Goal: Navigation & Orientation: Find specific page/section

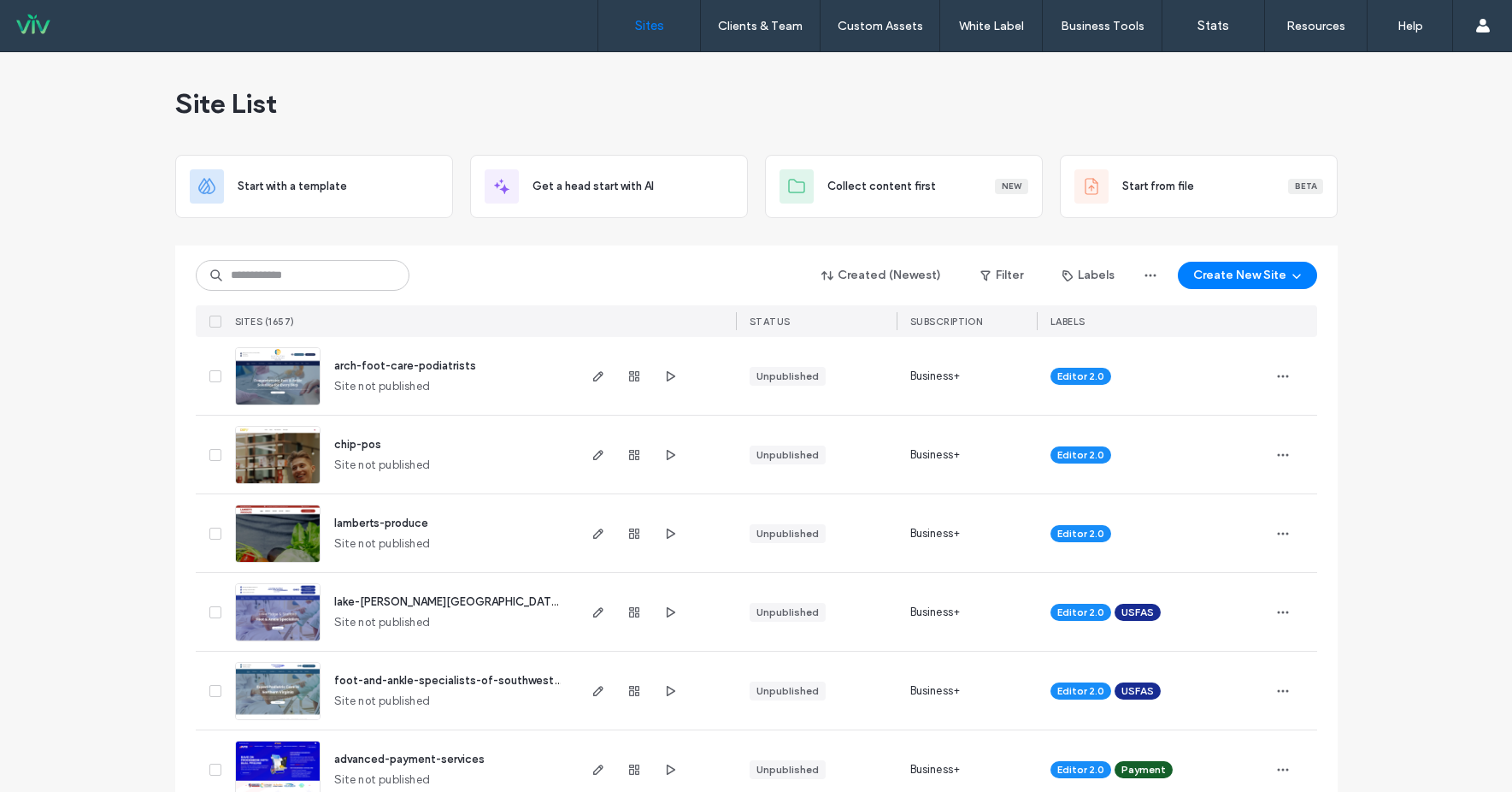
click at [404, 280] on div "Created (Newest) Filter Labels Create New Site" at bounding box center [756, 275] width 1121 height 32
click at [323, 274] on input at bounding box center [302, 275] width 214 height 31
type input "*"
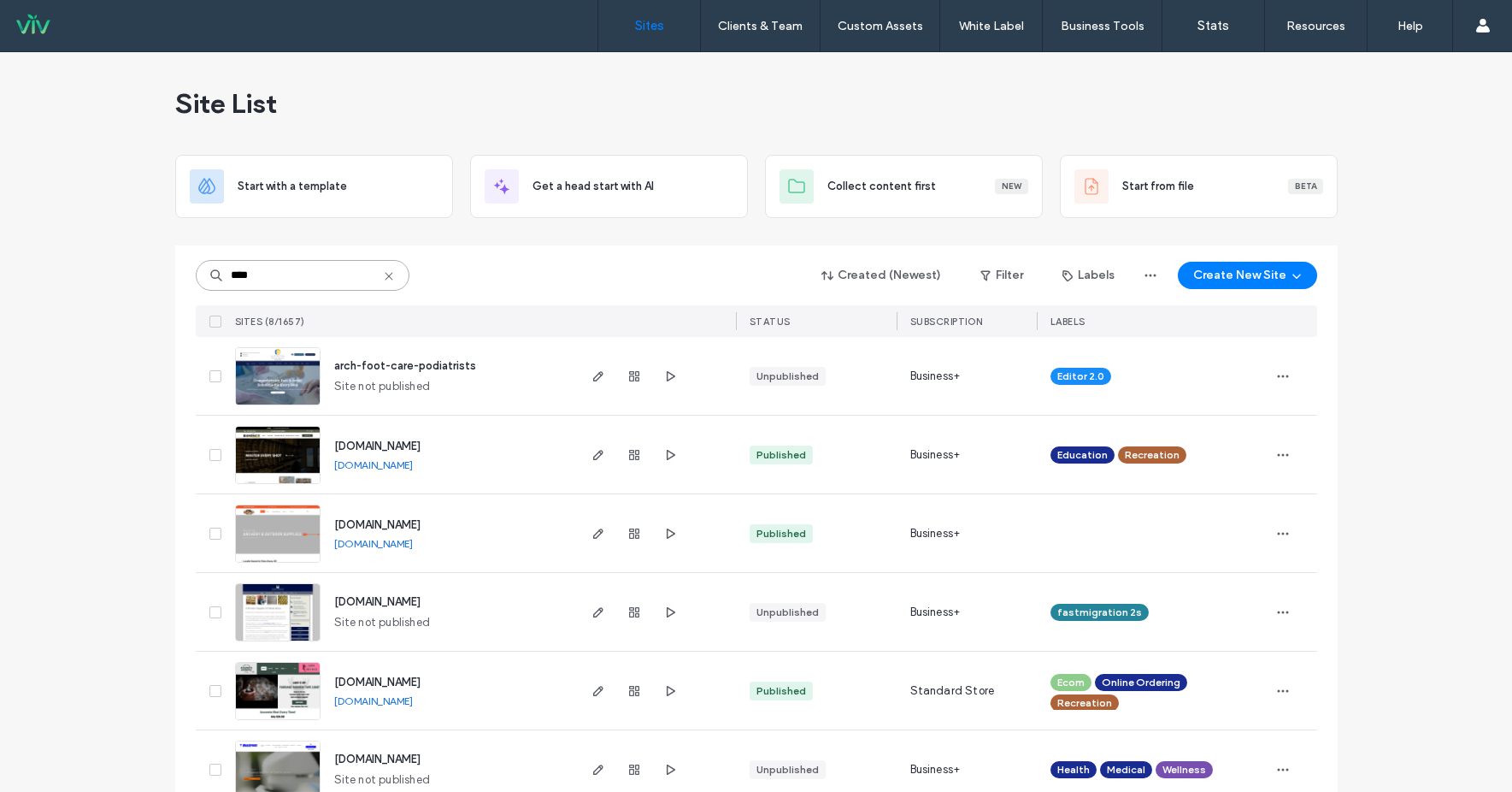
type input "****"
click at [451, 362] on span "arch-foot-care-podiatrists" at bounding box center [405, 366] width 142 height 13
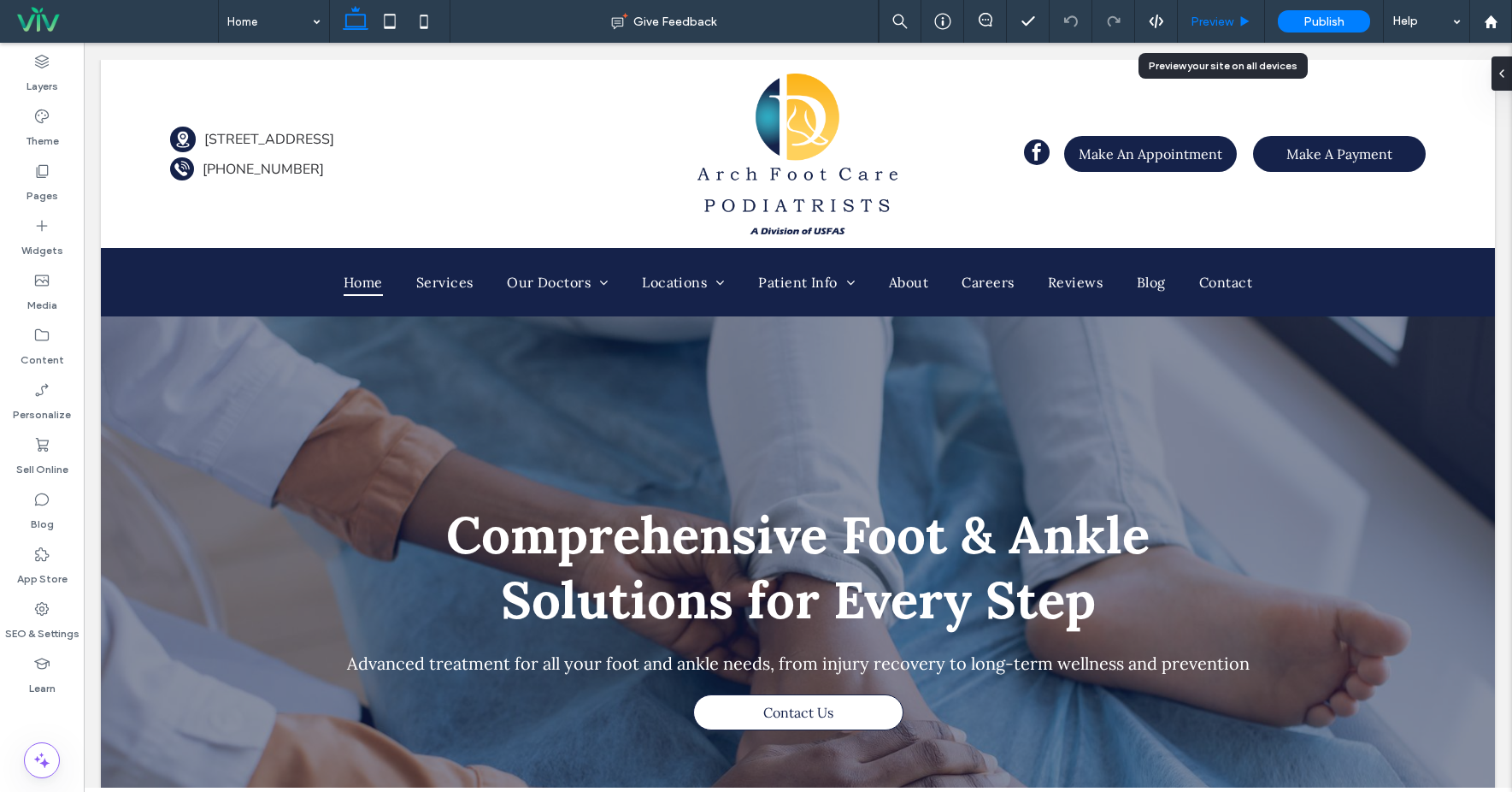
click at [1238, 26] on div "Preview" at bounding box center [1220, 22] width 86 height 15
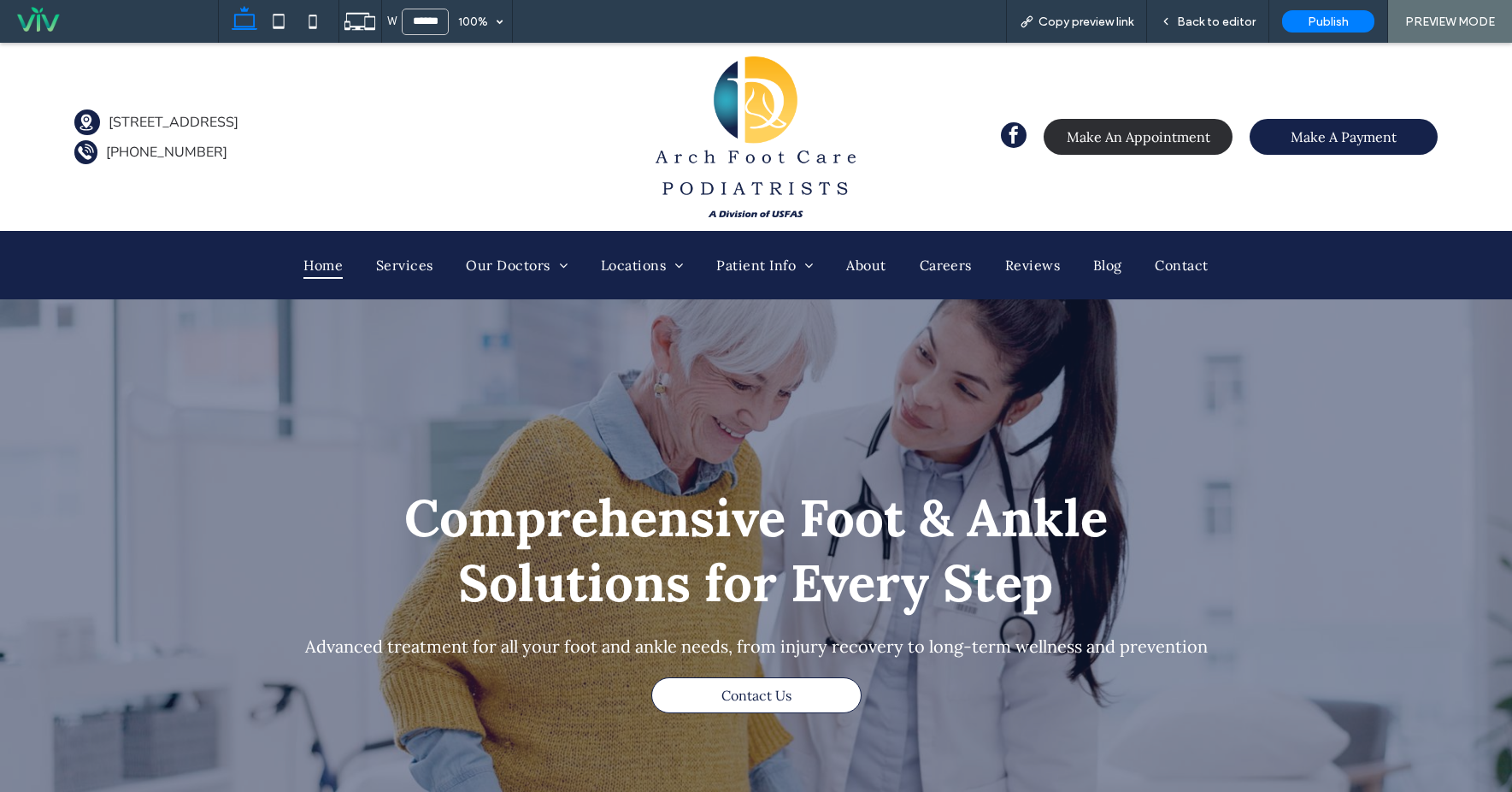
click at [1156, 143] on span "Make An Appointment" at bounding box center [1138, 136] width 144 height 17
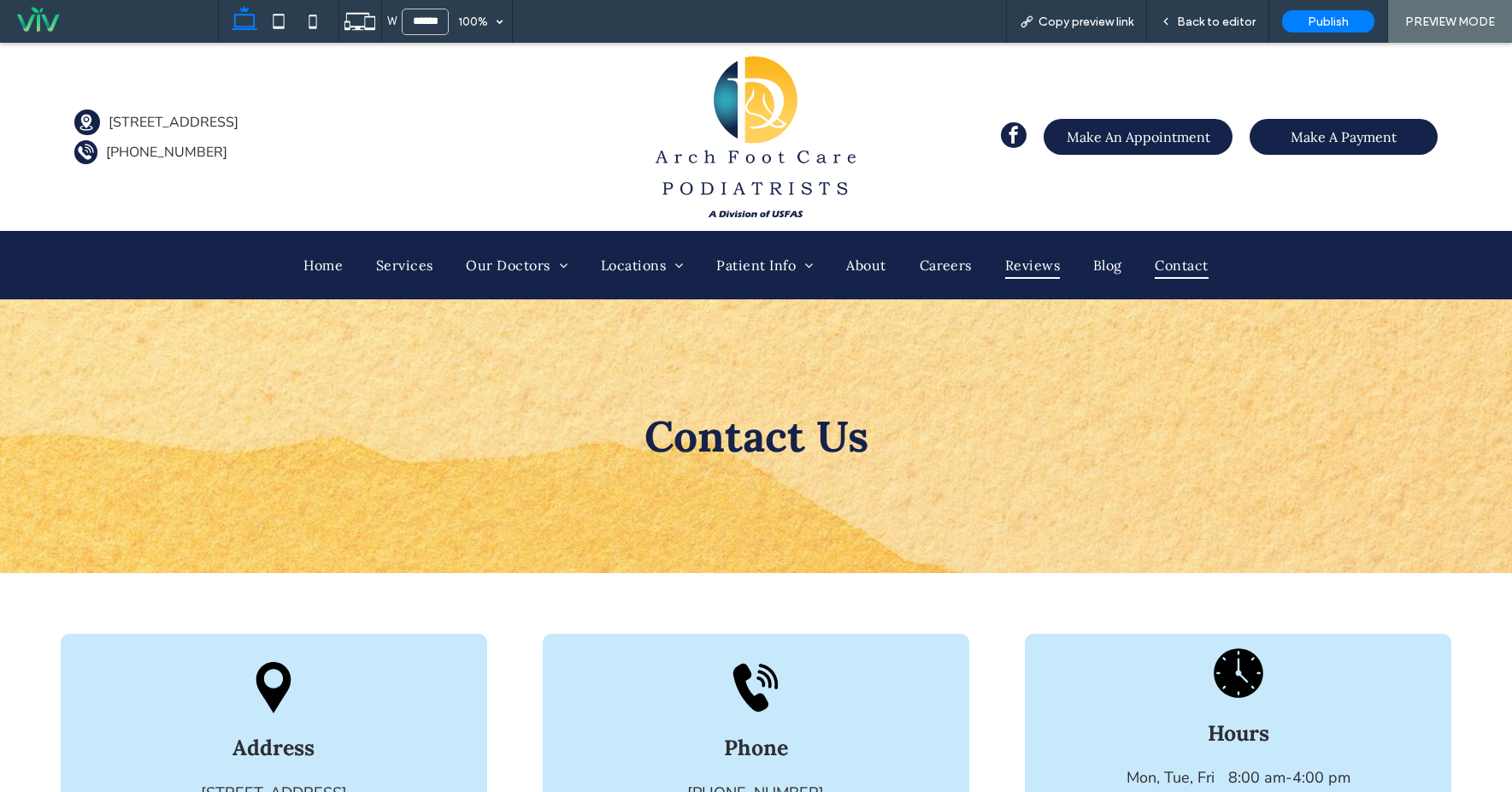
click at [1039, 261] on span "Reviews" at bounding box center [1032, 265] width 55 height 26
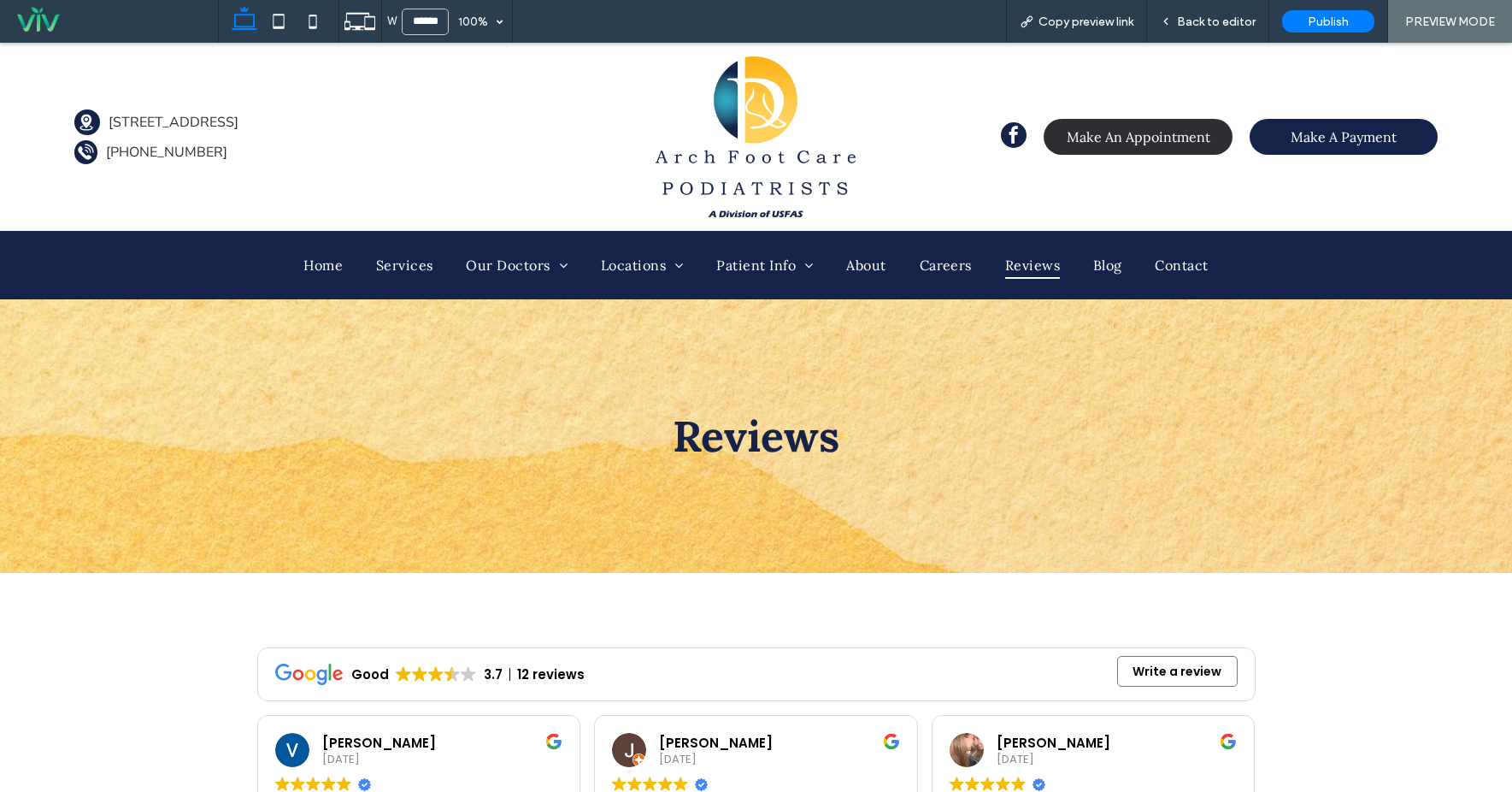
click at [1125, 139] on span "Make An Appointment" at bounding box center [1138, 136] width 144 height 17
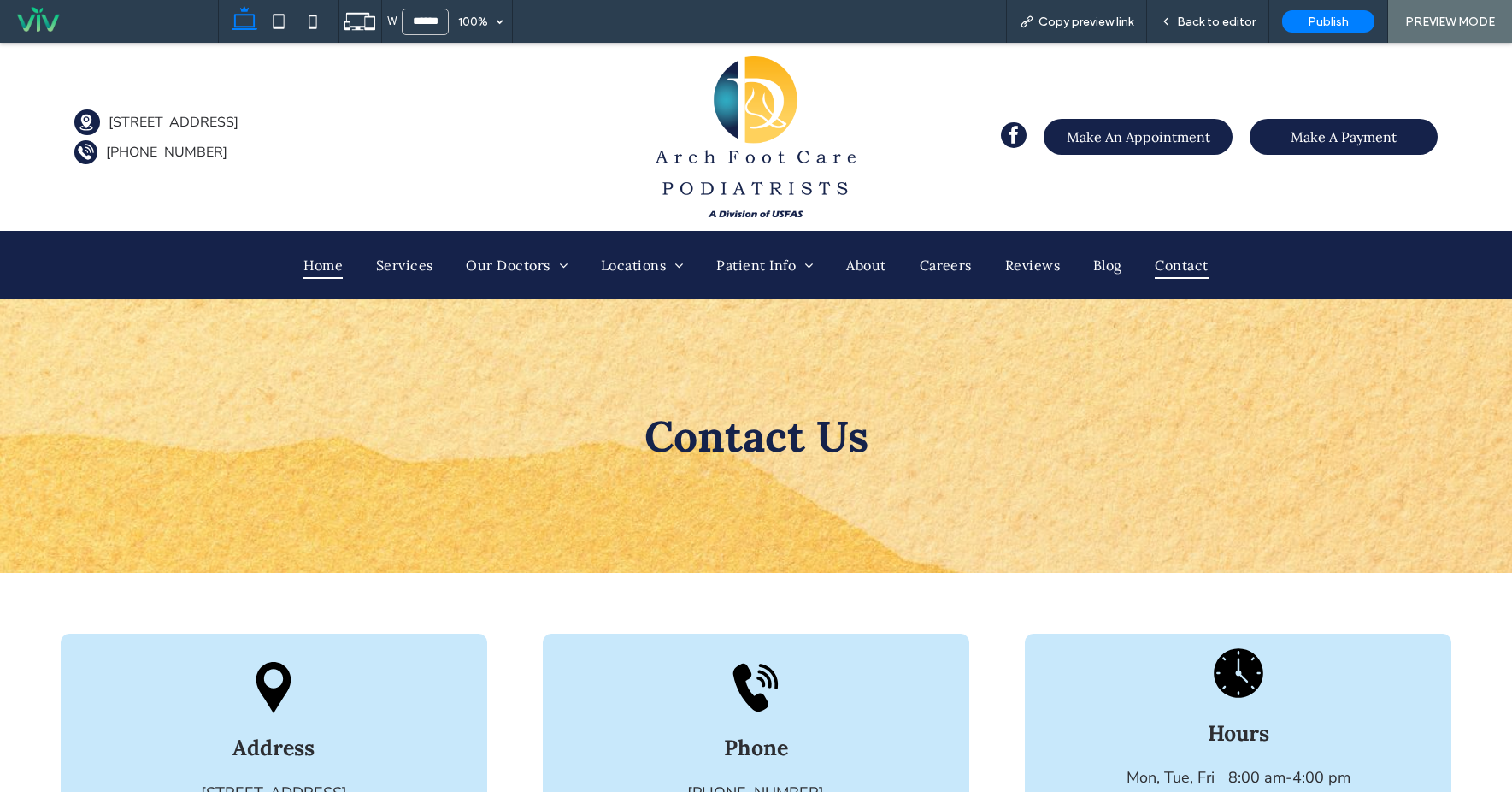
click at [317, 264] on span "Home" at bounding box center [323, 265] width 39 height 26
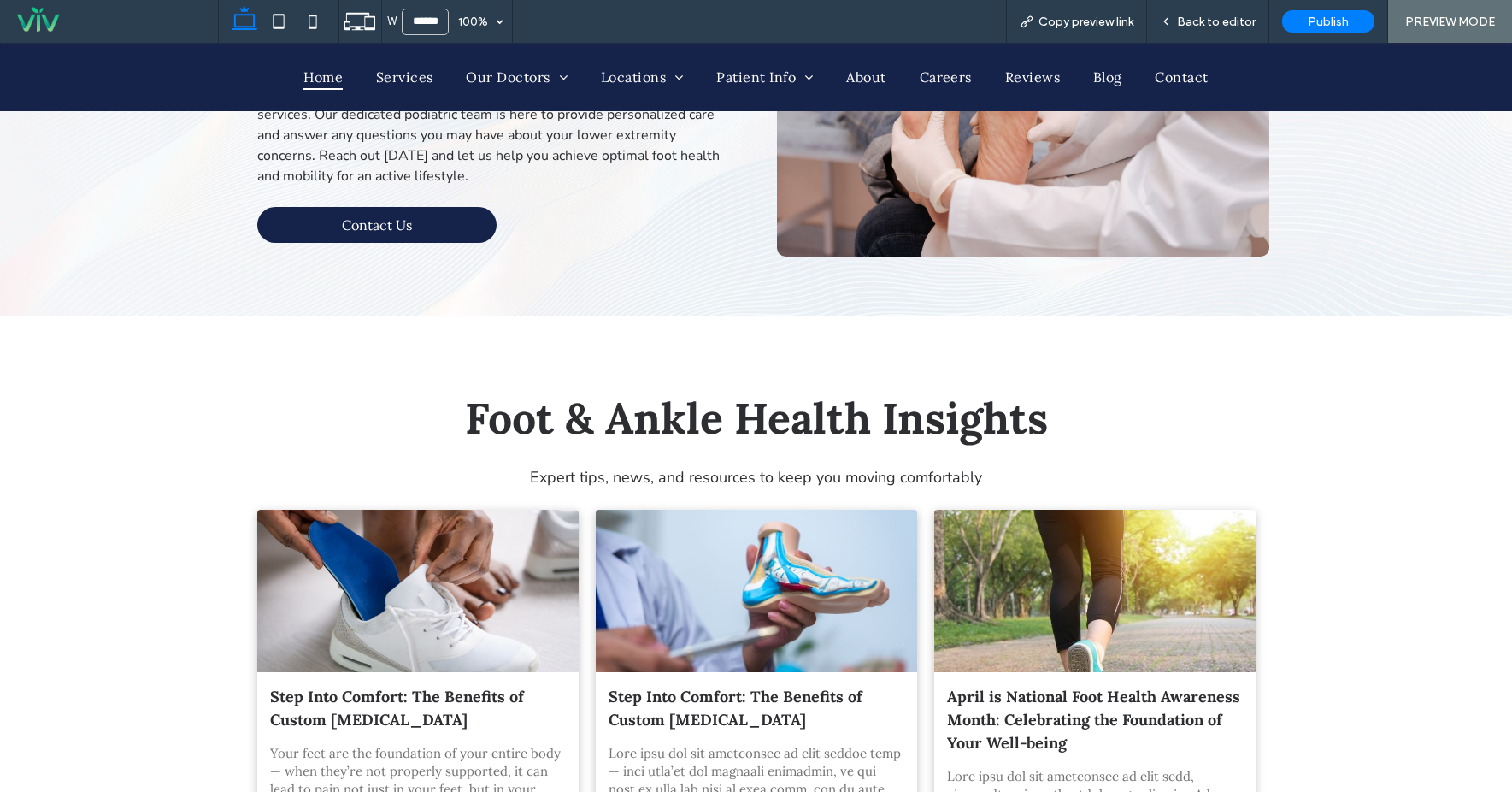
scroll to position [3466, 0]
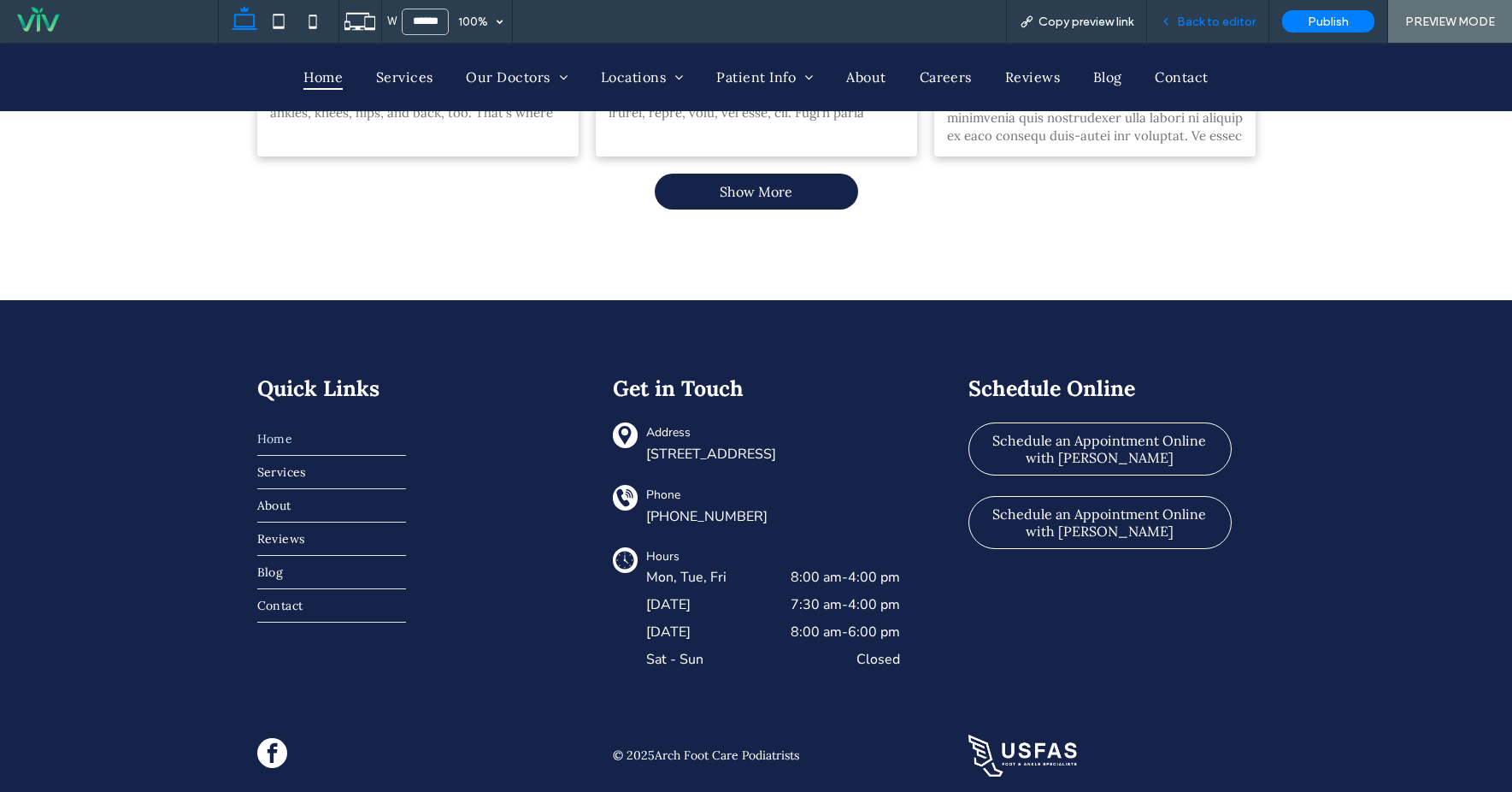
click at [1233, 15] on span "Back to editor" at bounding box center [1216, 22] width 79 height 15
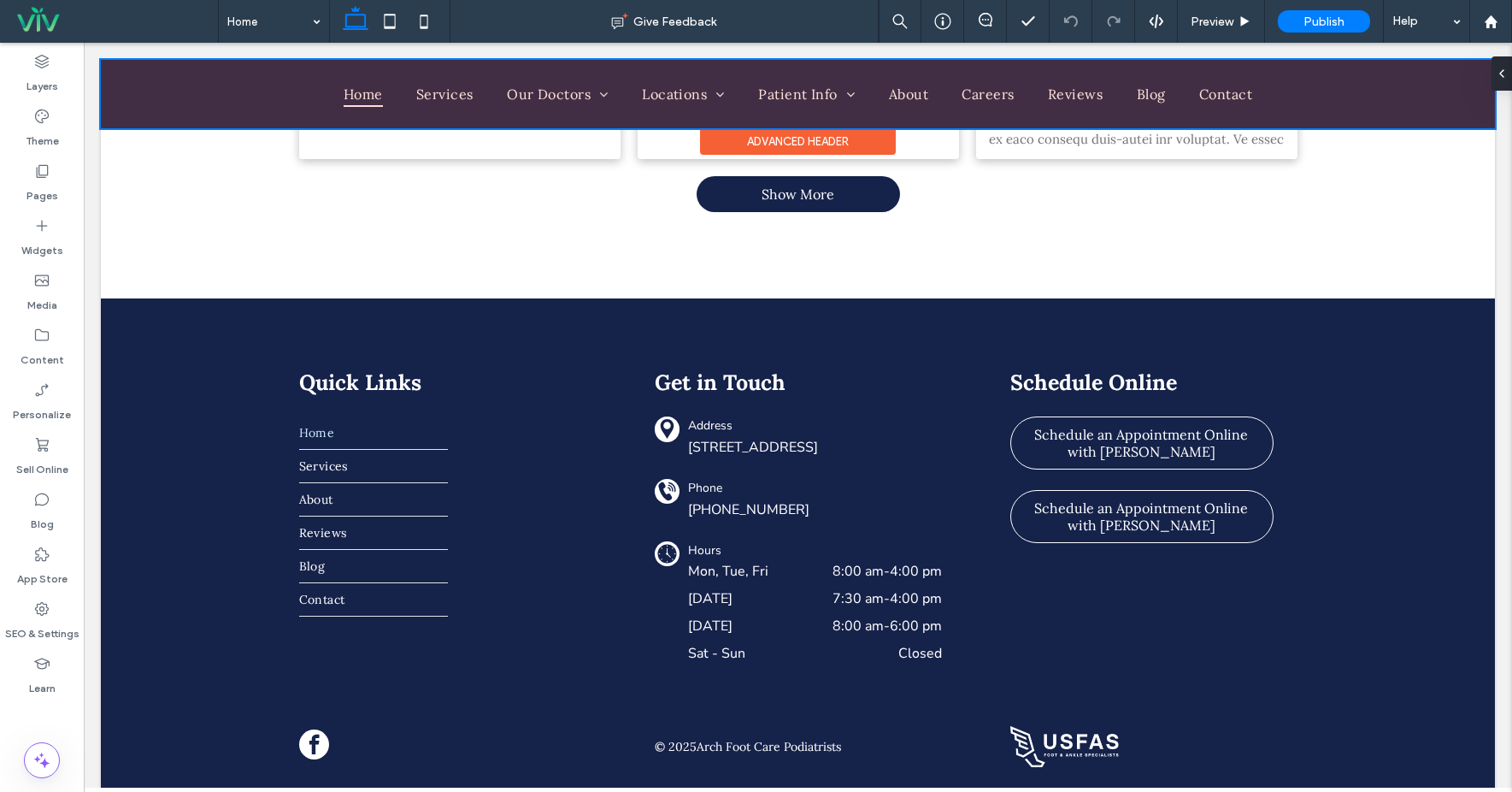
scroll to position [3431, 0]
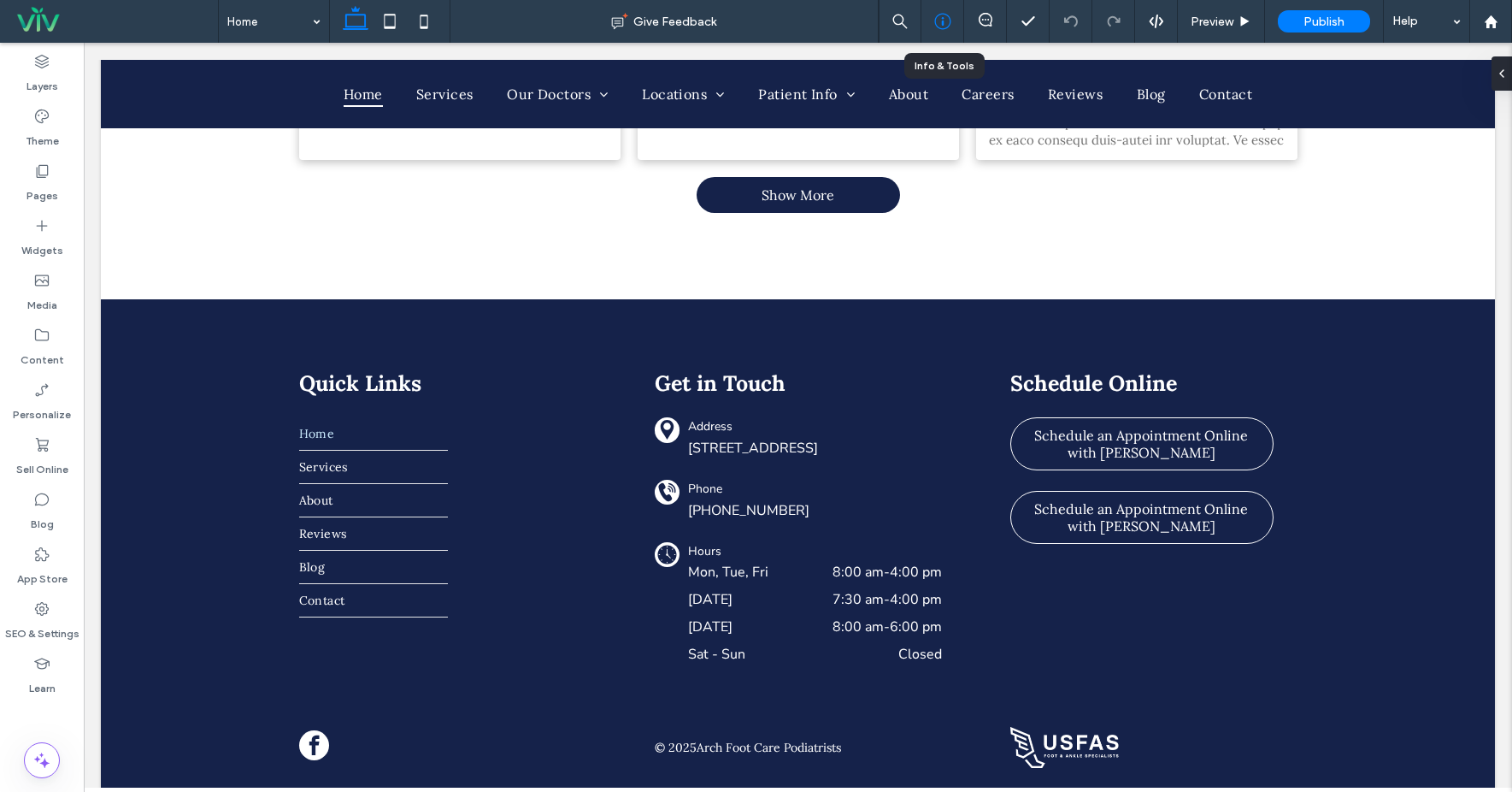
click at [941, 28] on use at bounding box center [943, 22] width 17 height 17
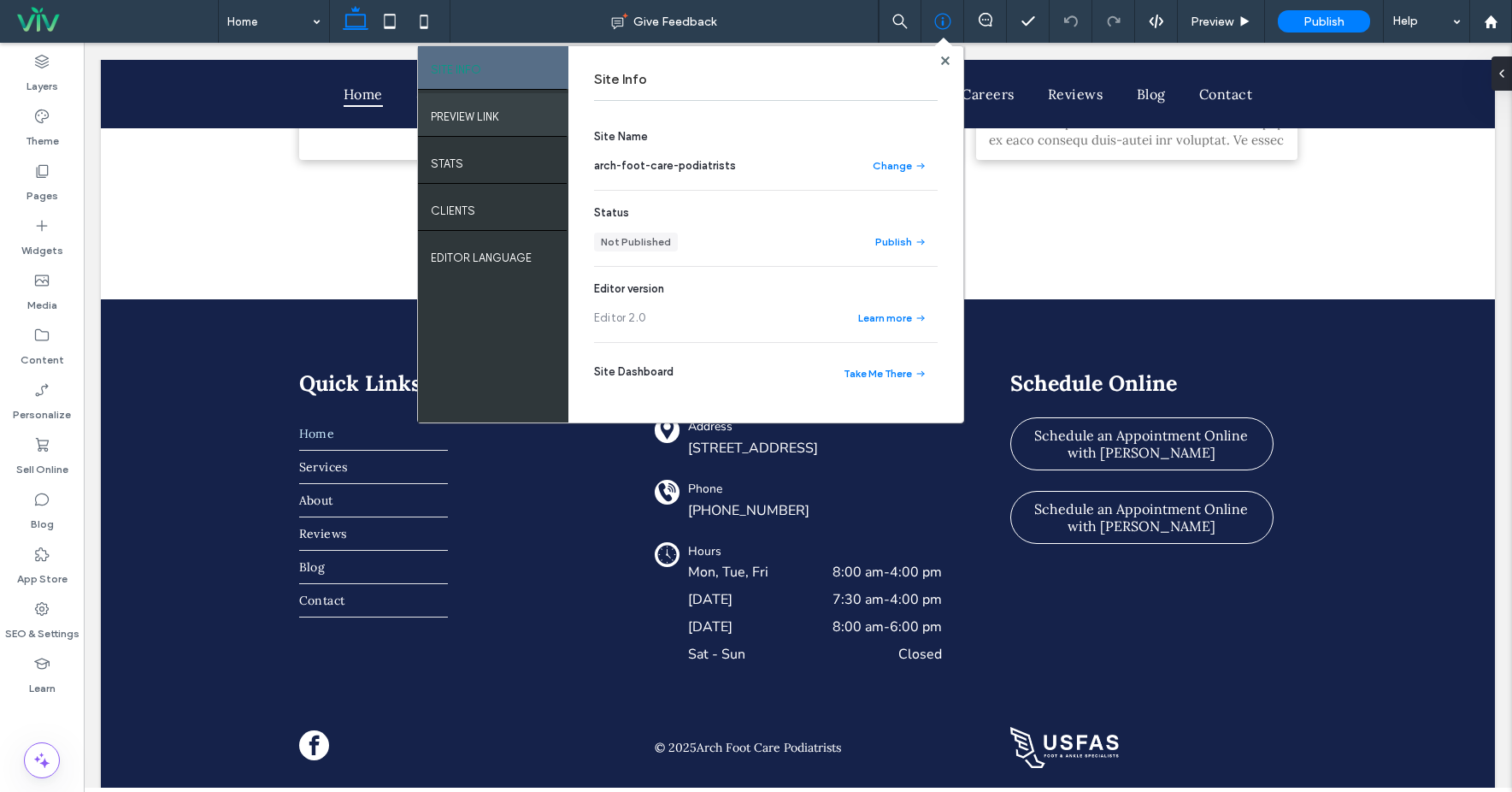
click at [501, 108] on div "PREVIEW LINK" at bounding box center [493, 115] width 150 height 43
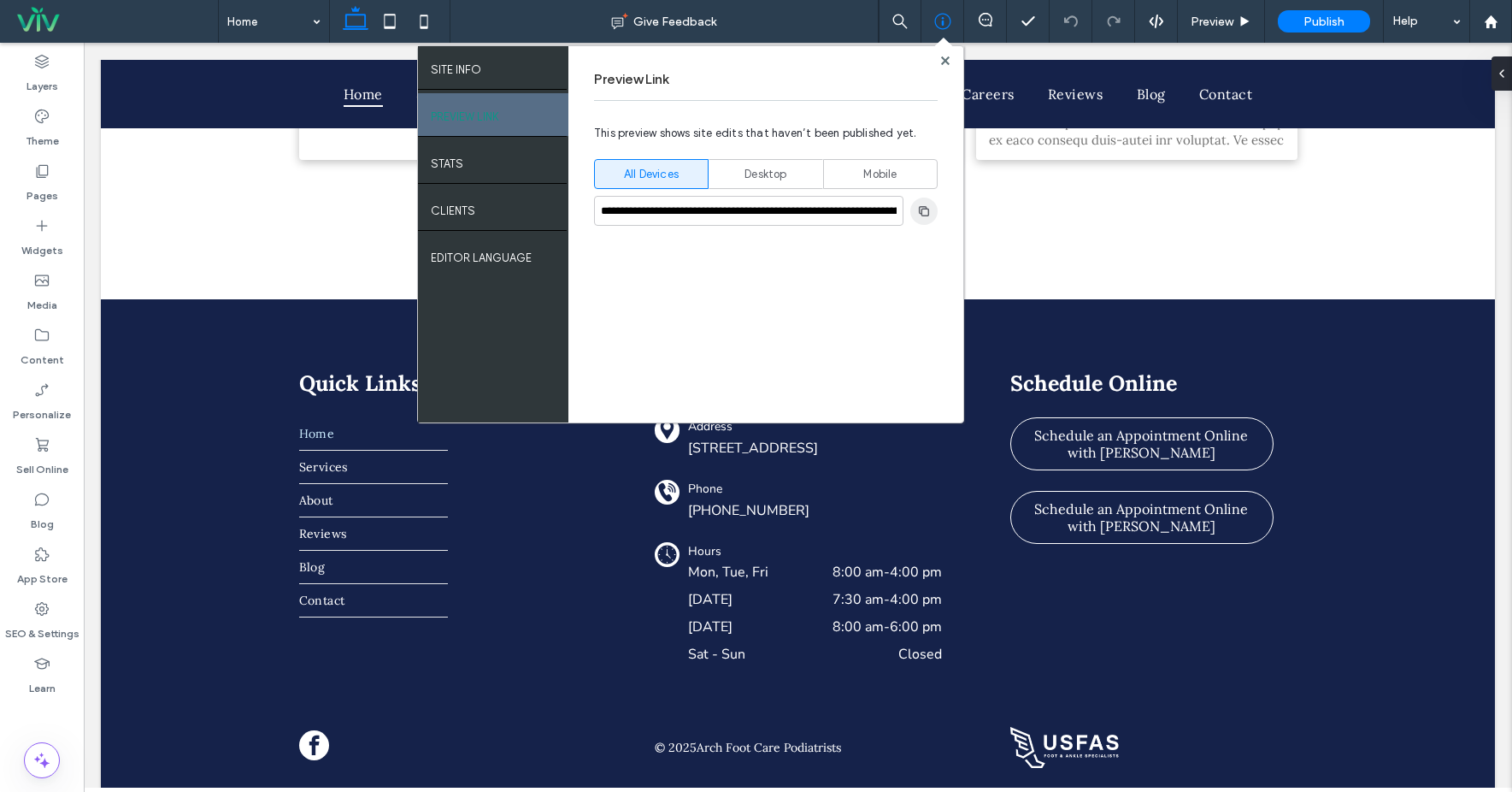
click at [919, 211] on use "button" at bounding box center [923, 210] width 10 height 10
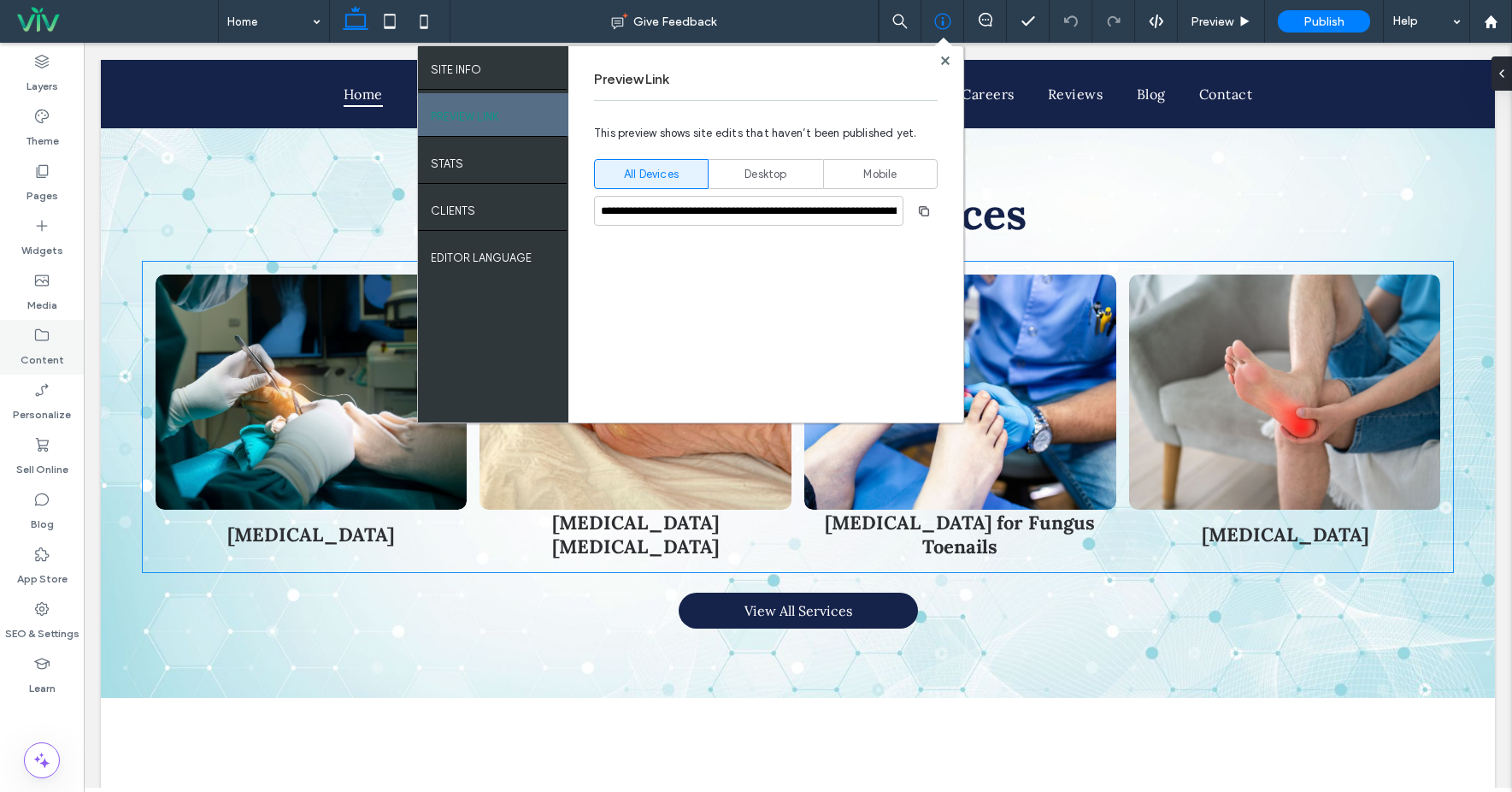
scroll to position [561, 0]
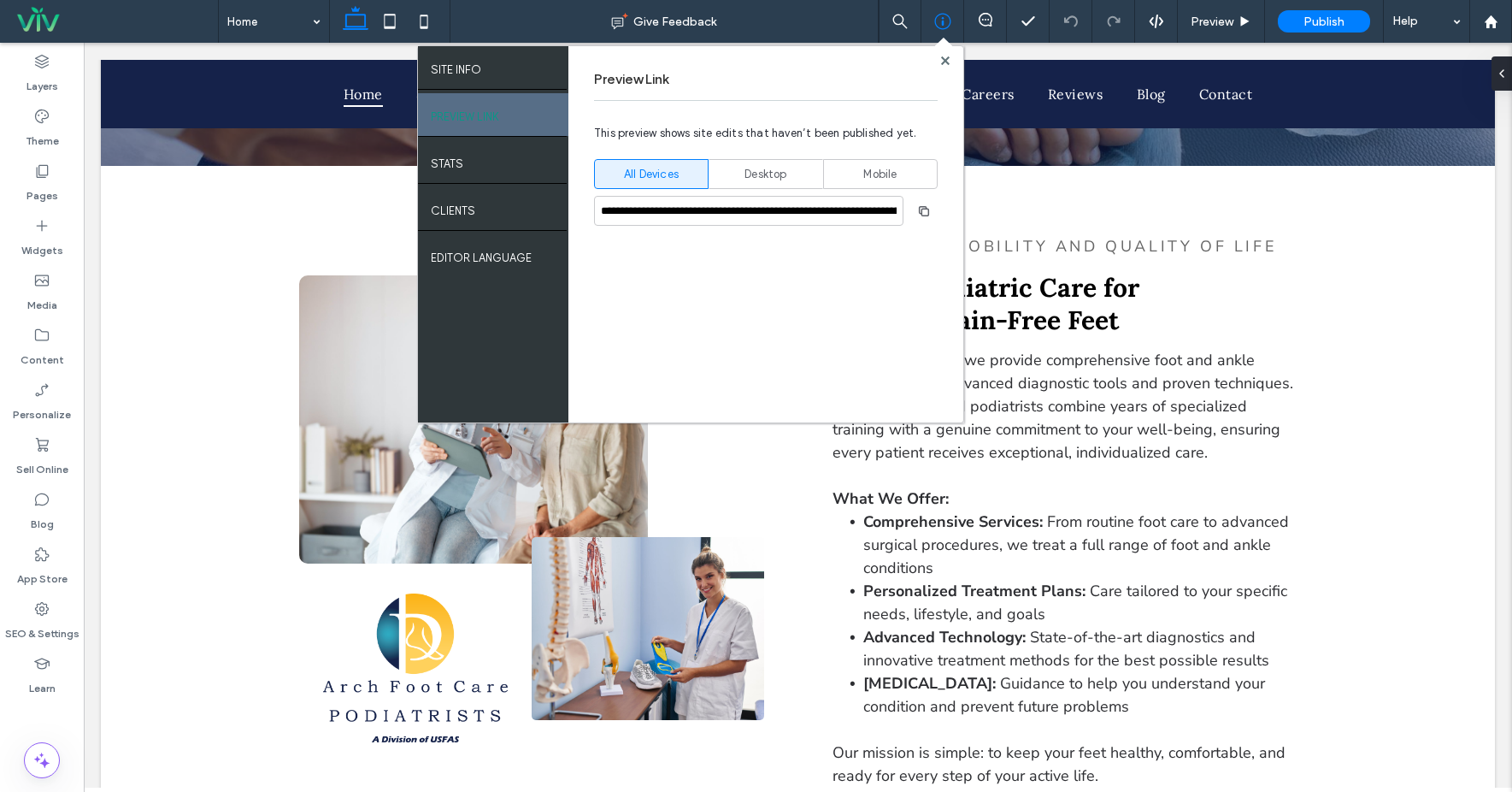
click at [939, 58] on div at bounding box center [945, 60] width 13 height 13
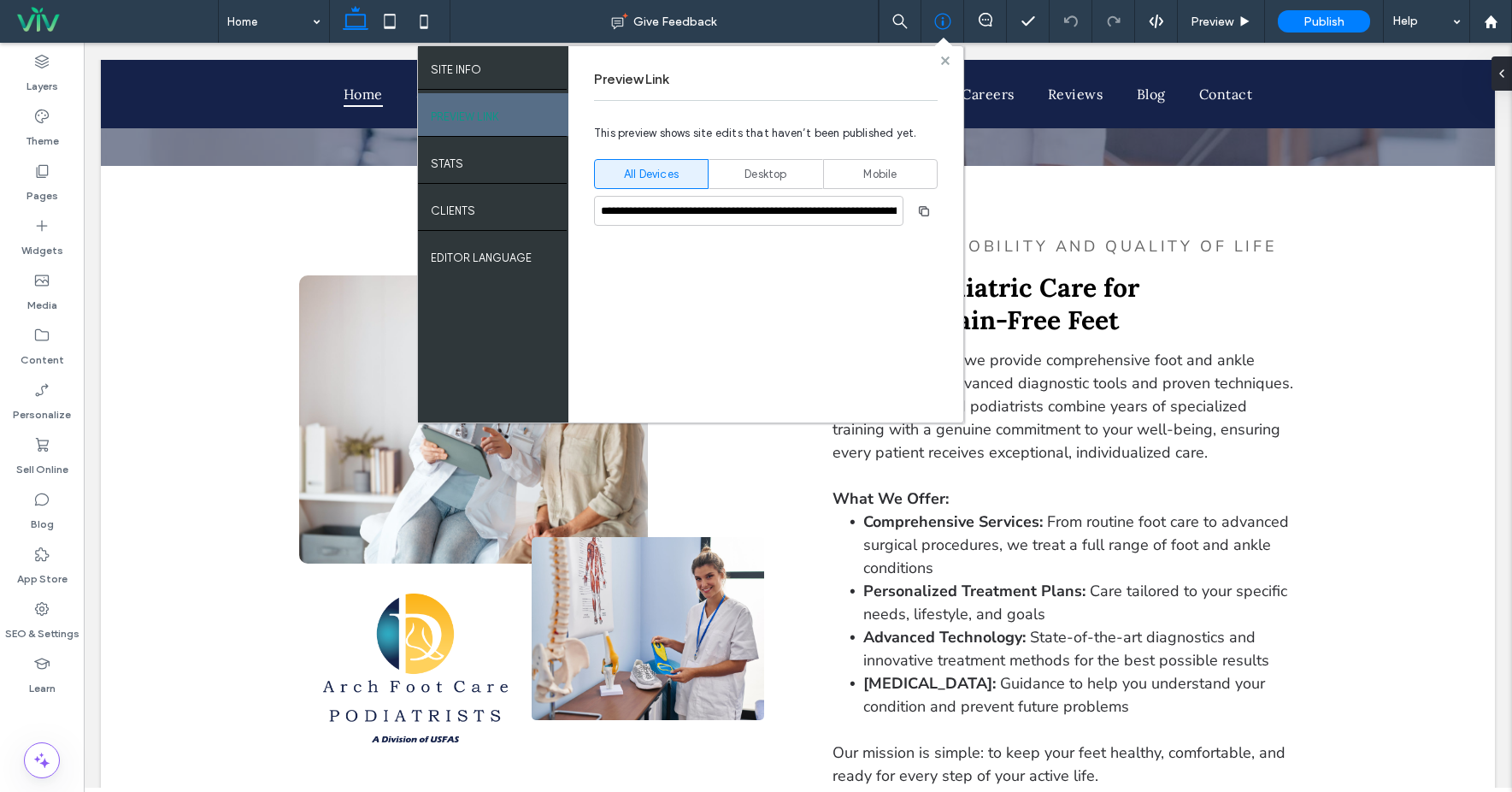
drag, startPoint x: 948, startPoint y: 59, endPoint x: 855, endPoint y: 21, distance: 100.5
click at [948, 59] on icon at bounding box center [944, 60] width 8 height 8
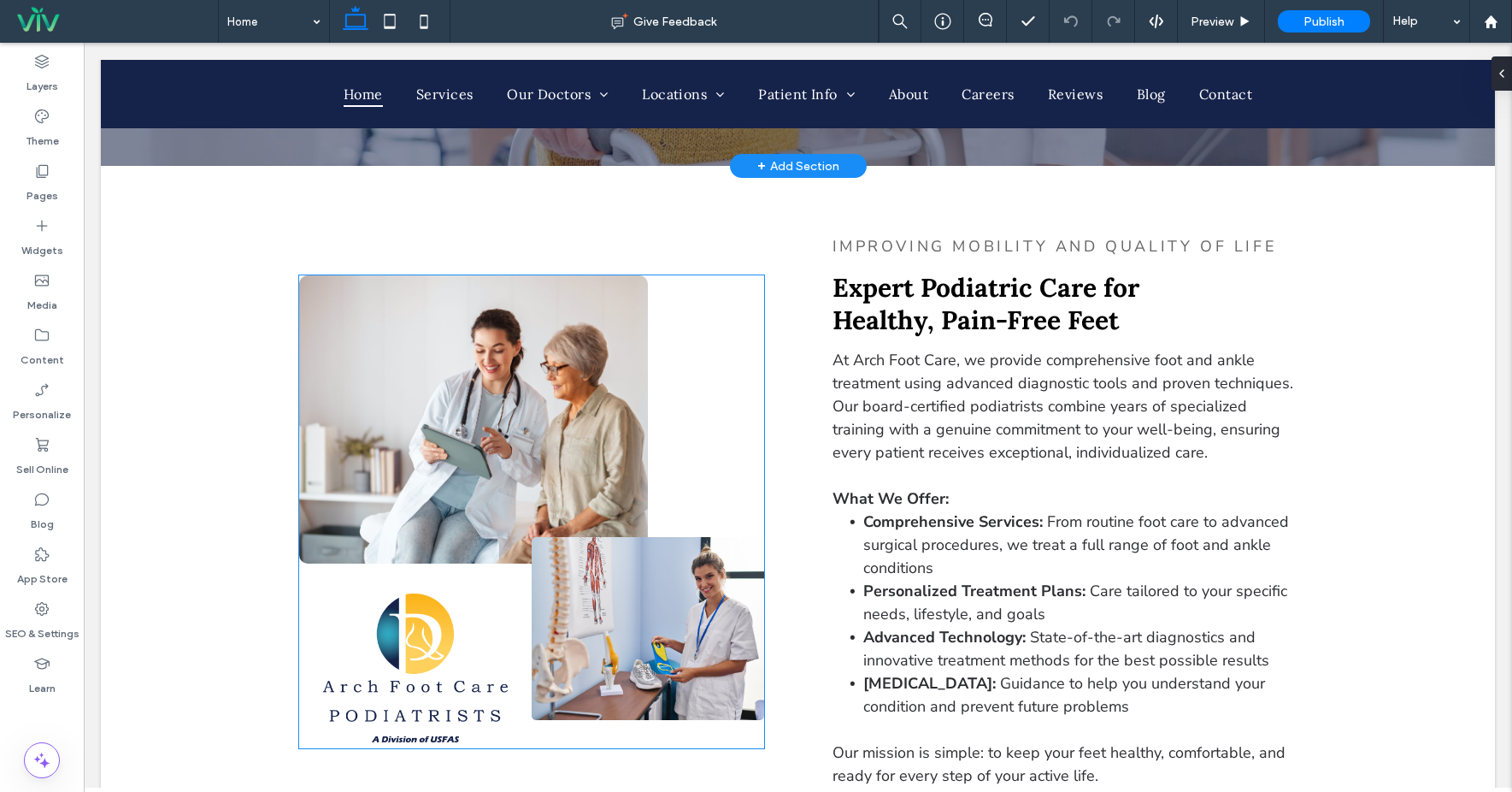
scroll to position [0, 0]
